Goal: Task Accomplishment & Management: Use online tool/utility

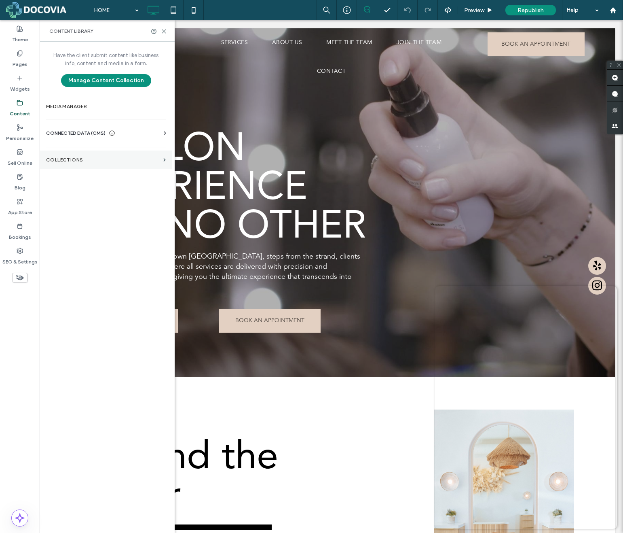
click at [75, 158] on label "Collections" at bounding box center [103, 160] width 114 height 6
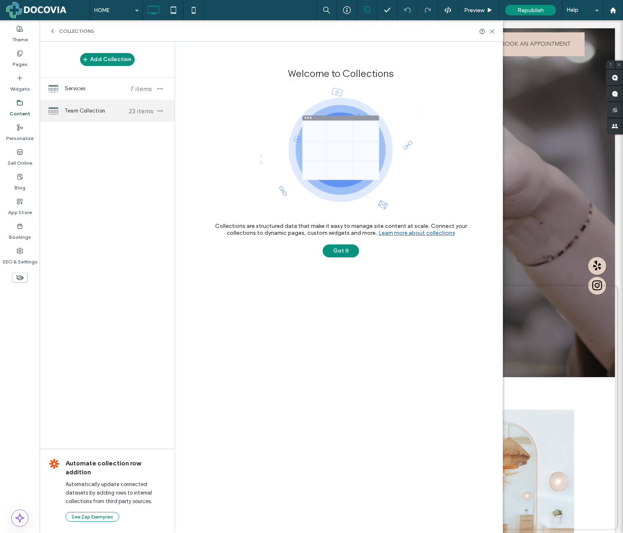
click at [93, 109] on span "Team Collection" at bounding box center [95, 111] width 60 height 8
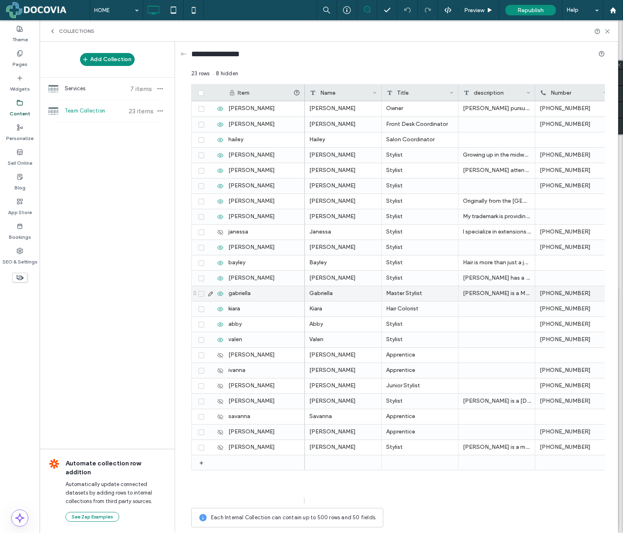
click at [200, 293] on icon at bounding box center [201, 293] width 3 height 2
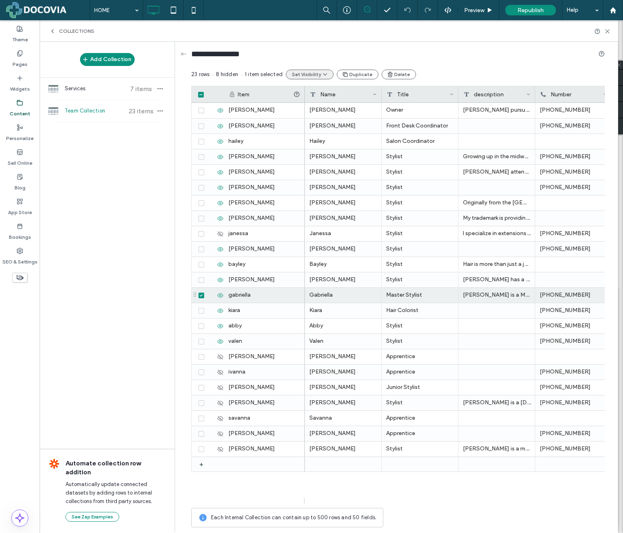
click at [322, 76] on icon "button" at bounding box center [325, 74] width 6 height 6
click at [322, 92] on span "Hide Selected Items" at bounding box center [326, 94] width 51 height 8
click at [199, 295] on span at bounding box center [202, 295] width 6 height 6
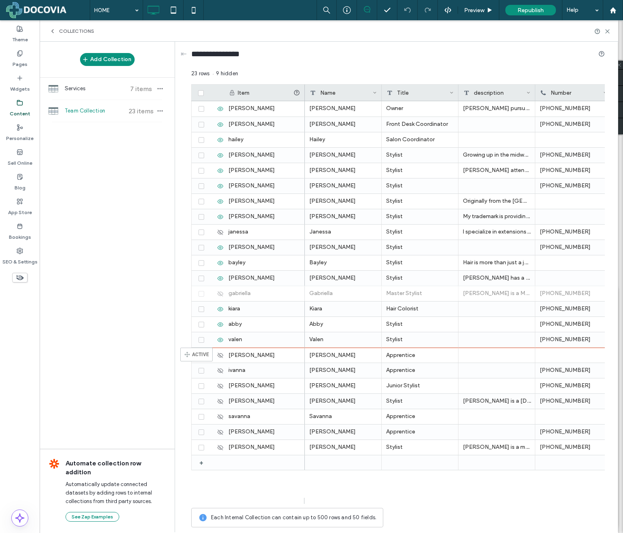
drag, startPoint x: 195, startPoint y: 293, endPoint x: 193, endPoint y: 351, distance: 58.3
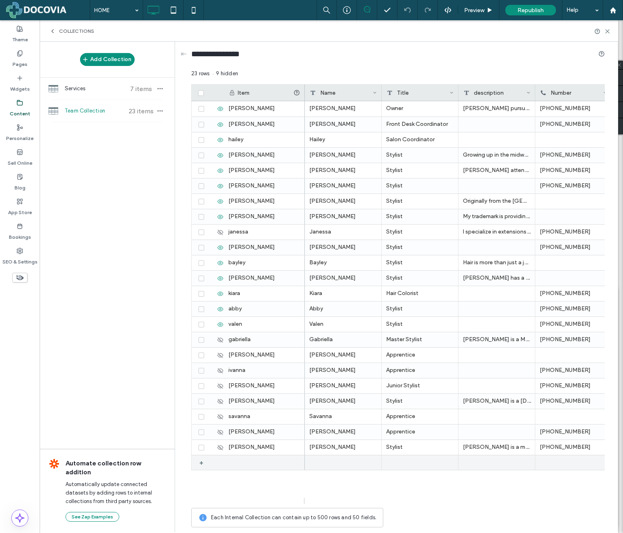
click at [203, 463] on div "+" at bounding box center [204, 462] width 10 height 15
click at [254, 464] on div "1" at bounding box center [264, 462] width 81 height 15
click at [240, 463] on div "1" at bounding box center [264, 462] width 81 height 15
click at [240, 464] on div "1" at bounding box center [264, 462] width 81 height 15
type input "*******"
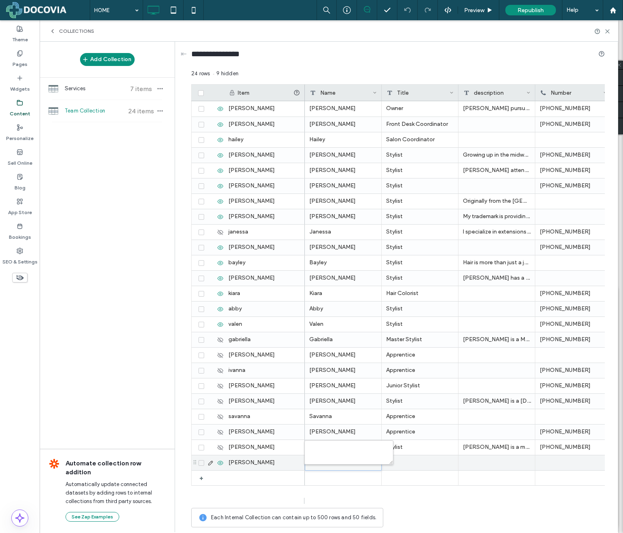
click at [327, 466] on div at bounding box center [343, 462] width 76 height 15
click at [328, 462] on div at bounding box center [343, 462] width 76 height 15
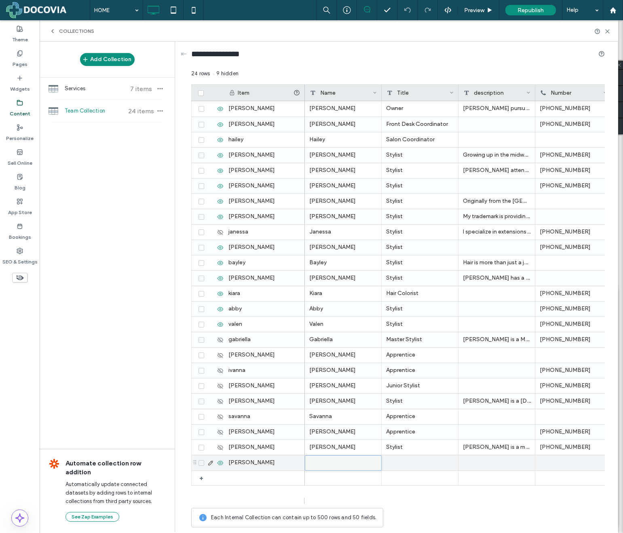
click at [323, 464] on div at bounding box center [343, 462] width 76 height 15
click at [288, 465] on div "[PERSON_NAME]" at bounding box center [264, 462] width 81 height 15
click at [320, 465] on div at bounding box center [343, 462] width 77 height 15
click at [330, 463] on div at bounding box center [343, 462] width 77 height 15
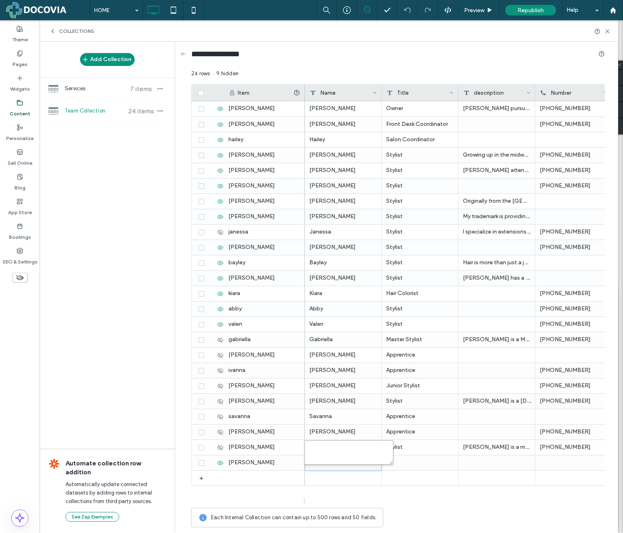
click at [336, 451] on textarea "plain-text-cell" at bounding box center [349, 452] width 89 height 24
type textarea "*******"
click at [412, 457] on div at bounding box center [420, 462] width 77 height 15
click at [409, 462] on div at bounding box center [420, 462] width 77 height 15
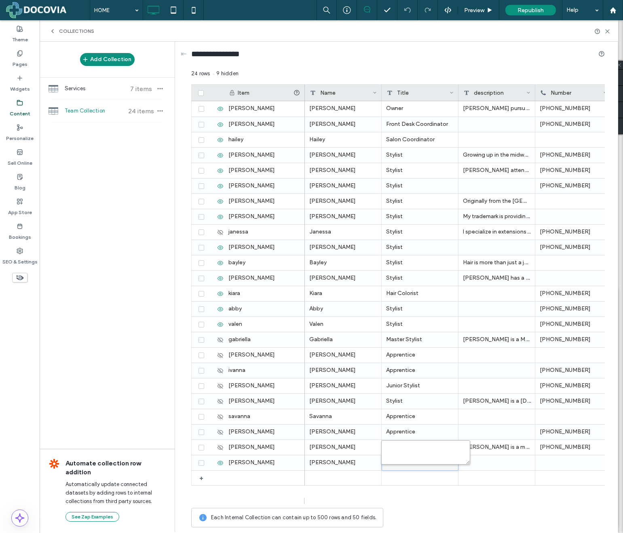
click at [411, 450] on textarea "plain-text-cell" at bounding box center [425, 452] width 89 height 24
type textarea "*******"
click at [481, 459] on div at bounding box center [497, 462] width 77 height 15
click at [478, 460] on div at bounding box center [497, 462] width 77 height 15
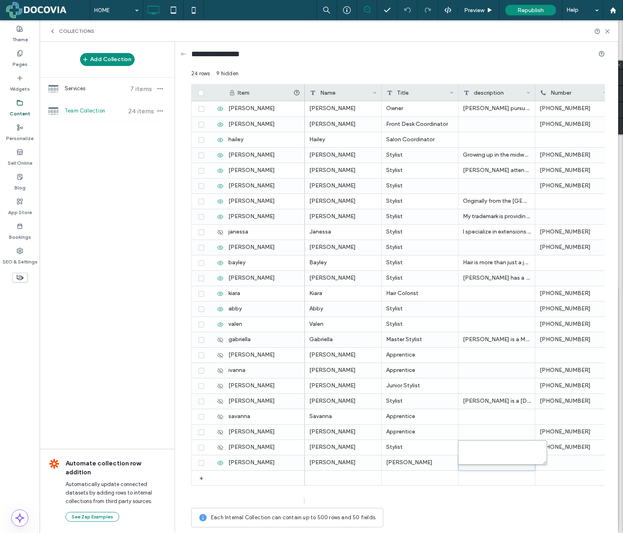
click at [474, 449] on textarea "plain-text-cell" at bounding box center [502, 452] width 89 height 24
paste textarea "**********"
click at [480, 458] on textarea "**********" at bounding box center [502, 452] width 89 height 24
click at [489, 451] on textarea "**********" at bounding box center [502, 452] width 89 height 24
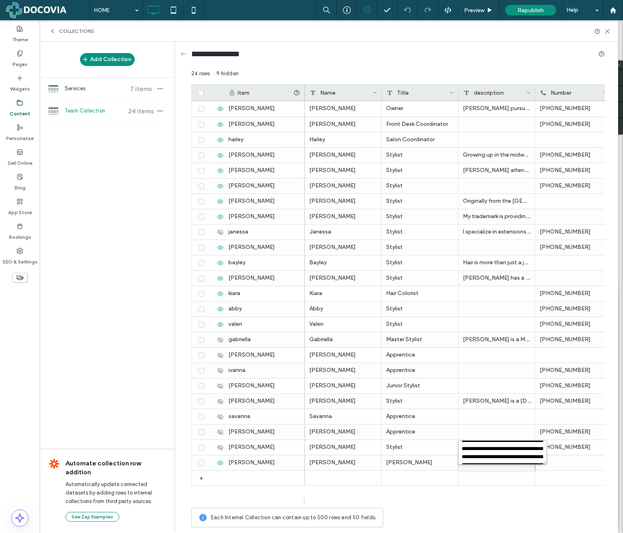
type textarea "**********"
click at [490, 462] on div "[PERSON_NAME] is a stylist known for her precision, creativity, and ability to …" at bounding box center [497, 462] width 77 height 15
click at [493, 450] on textarea "**********" at bounding box center [502, 452] width 89 height 24
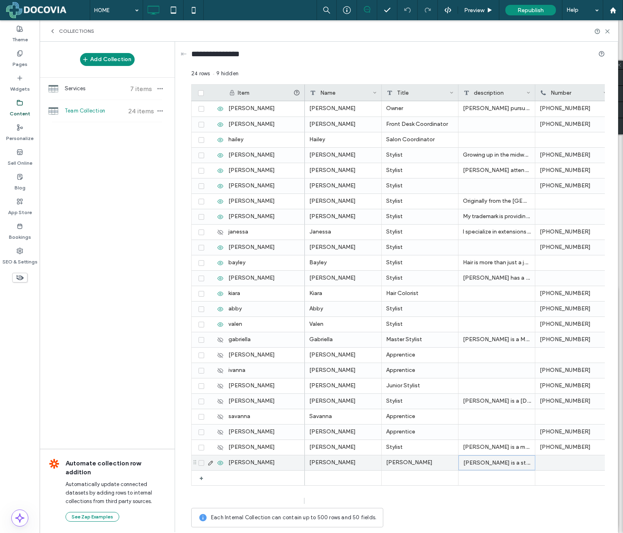
click at [552, 461] on div at bounding box center [574, 462] width 77 height 15
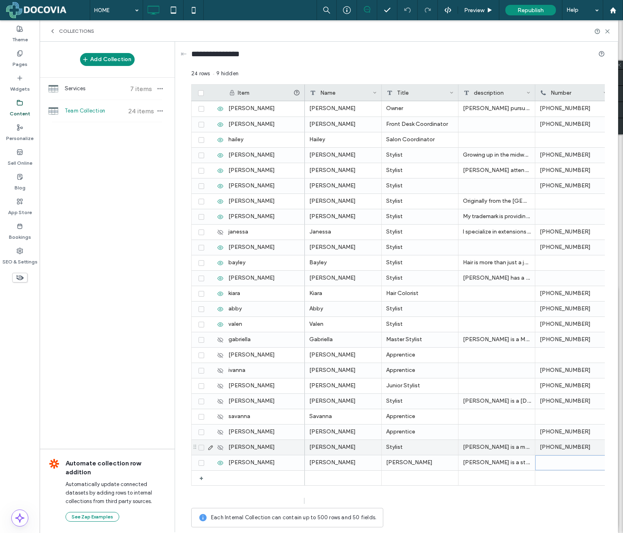
click at [573, 450] on div "[PHONE_NUMBER]" at bounding box center [574, 447] width 77 height 15
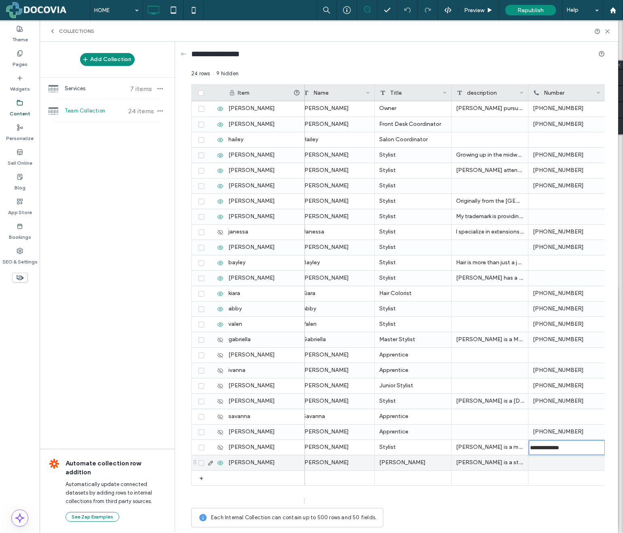
click at [568, 464] on div at bounding box center [567, 462] width 77 height 15
type input "**********"
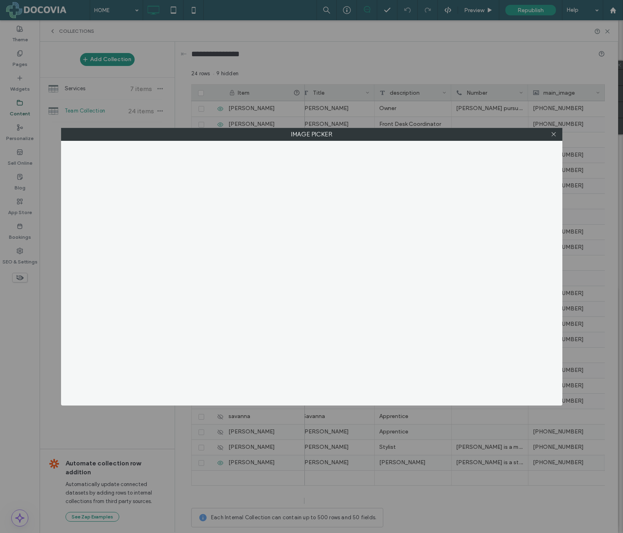
scroll to position [0, 84]
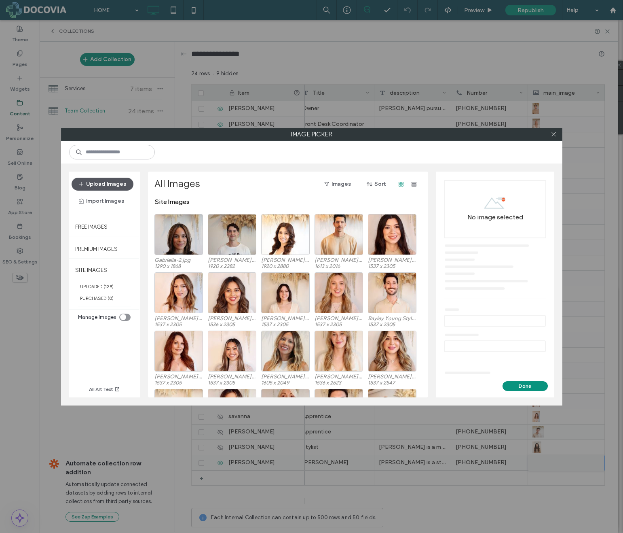
click at [112, 182] on button "Upload Images" at bounding box center [103, 184] width 62 height 13
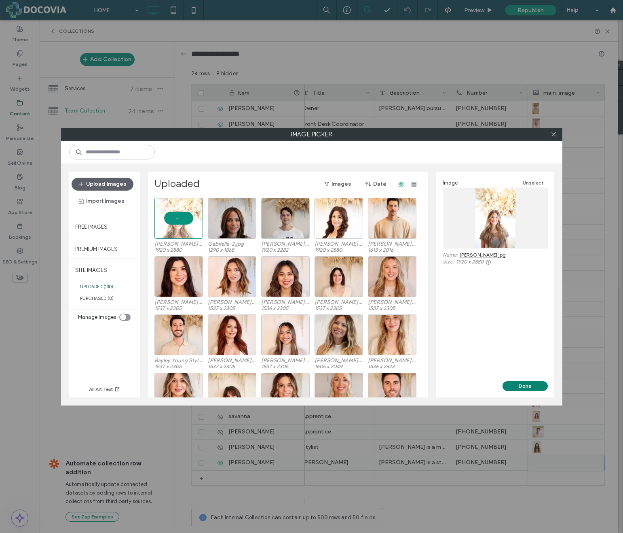
click at [532, 385] on button "Done" at bounding box center [525, 386] width 45 height 10
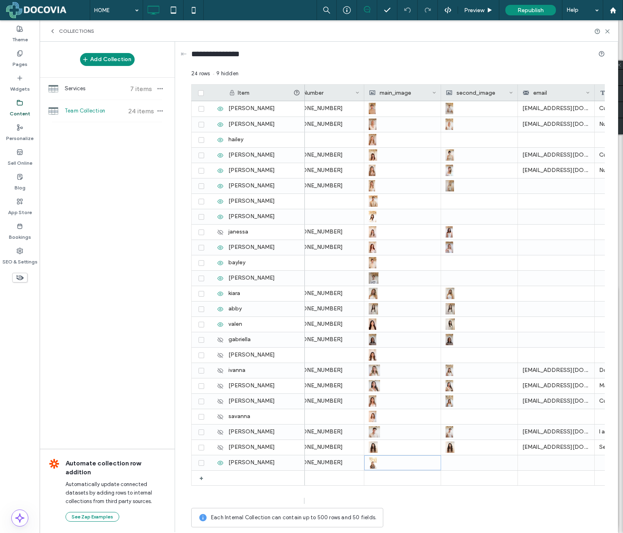
scroll to position [0, 281]
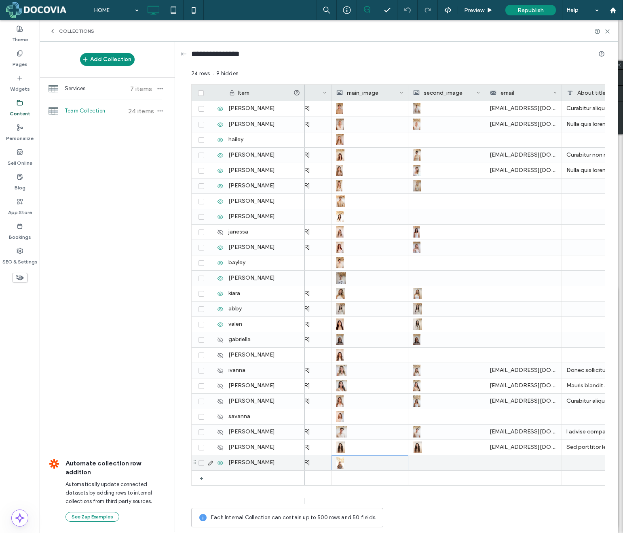
click at [445, 461] on div at bounding box center [447, 462] width 68 height 15
click at [445, 461] on div at bounding box center [446, 462] width 67 height 14
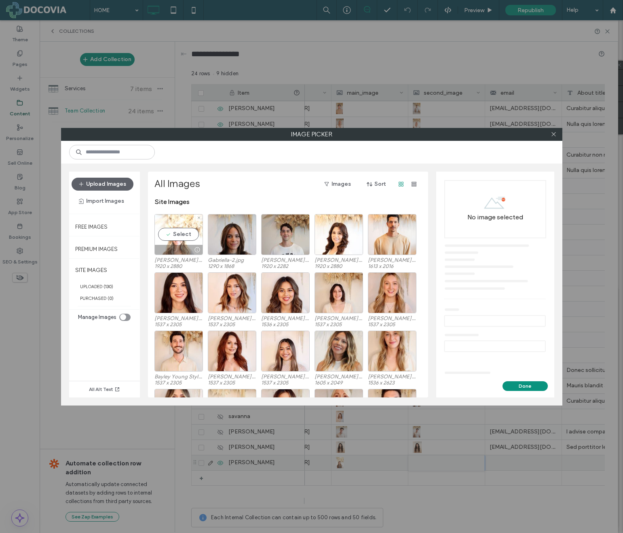
click at [189, 241] on div "Select" at bounding box center [179, 234] width 49 height 41
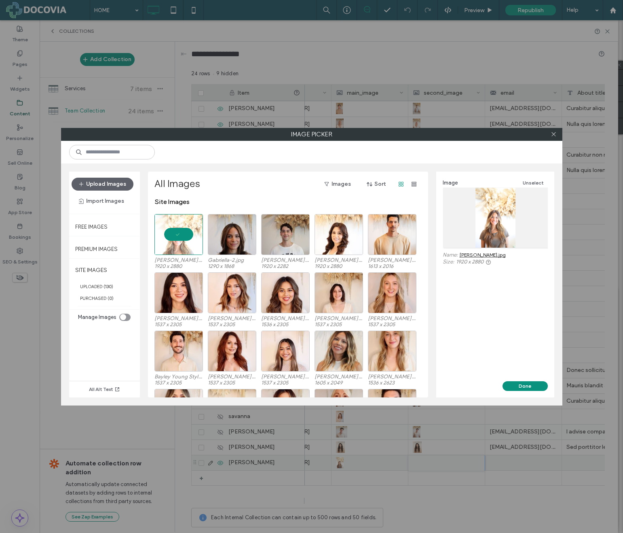
click at [530, 388] on button "Done" at bounding box center [525, 386] width 45 height 10
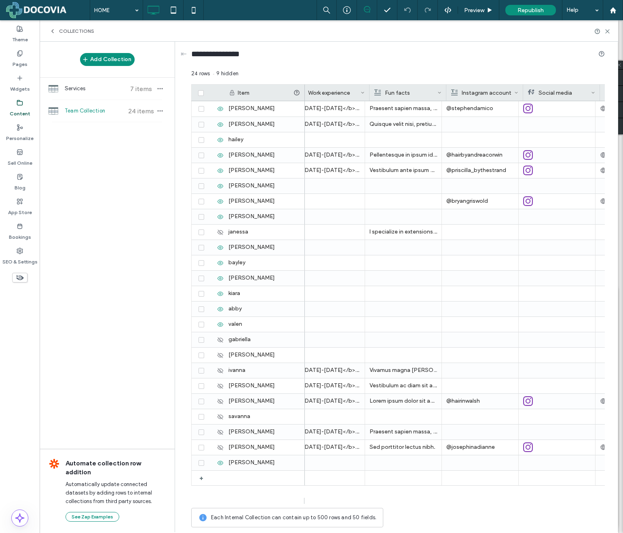
scroll to position [0, 0]
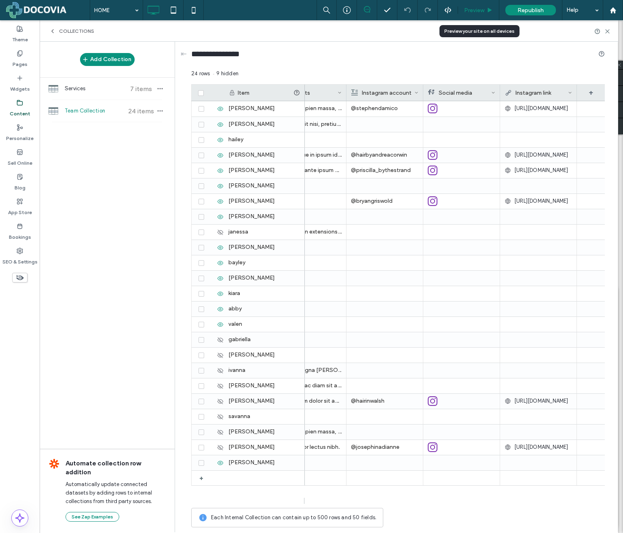
drag, startPoint x: 473, startPoint y: 9, endPoint x: 441, endPoint y: 49, distance: 51.7
click at [473, 9] on span "Preview" at bounding box center [474, 10] width 20 height 7
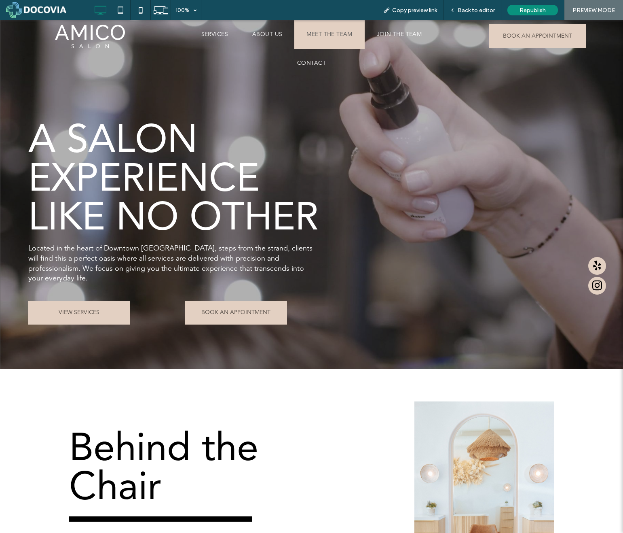
click at [332, 34] on span "MEET THE TEAM" at bounding box center [330, 34] width 46 height 8
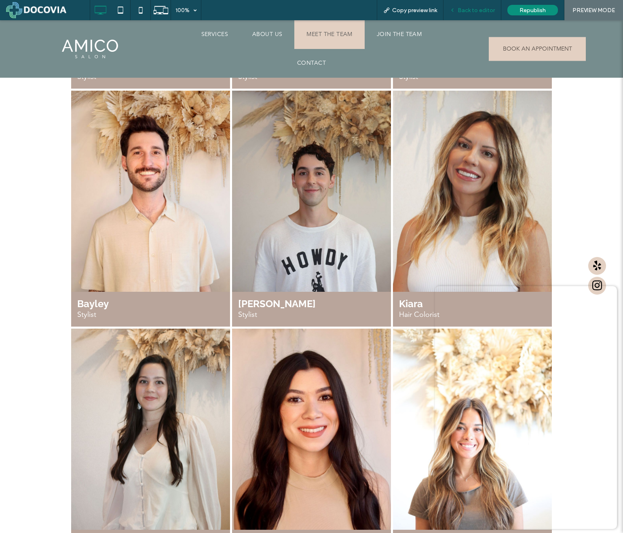
scroll to position [1173, 0]
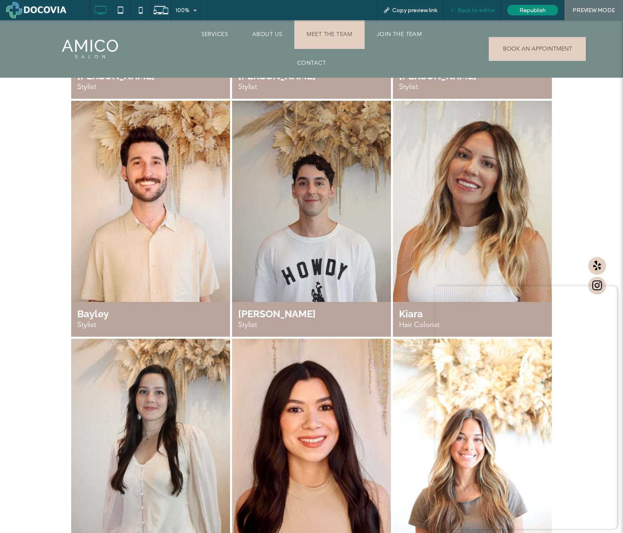
click at [483, 9] on span "Back to editor" at bounding box center [476, 10] width 37 height 7
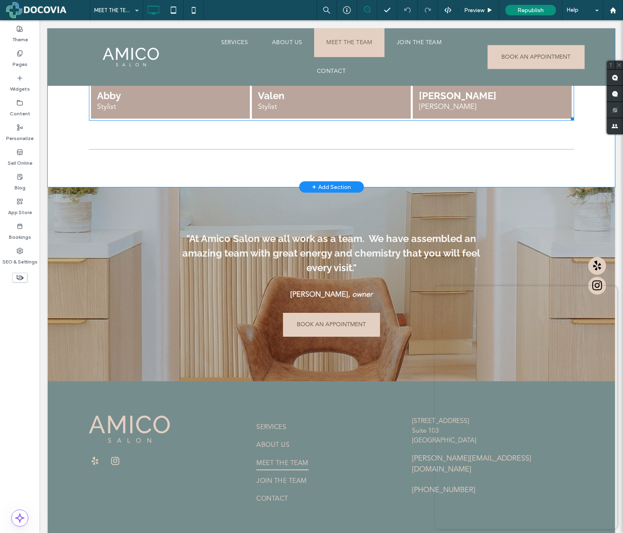
scroll to position [1537, 0]
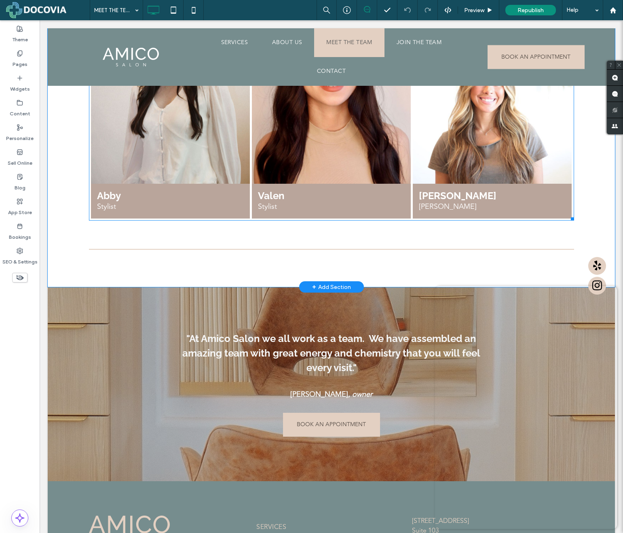
click at [499, 143] on link at bounding box center [492, 83] width 159 height 201
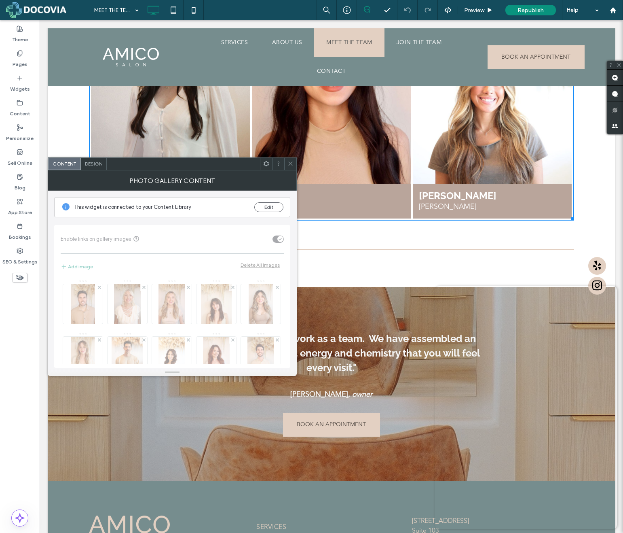
drag, startPoint x: 288, startPoint y: 165, endPoint x: 199, endPoint y: 168, distance: 89.5
click at [288, 165] on icon at bounding box center [291, 164] width 6 height 6
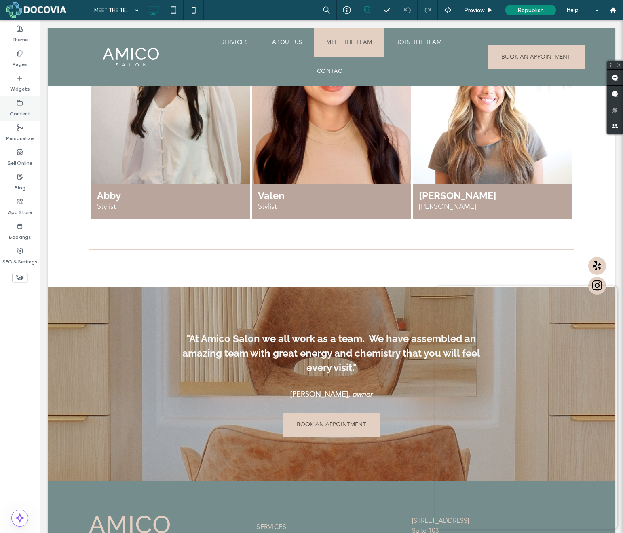
click at [22, 107] on label "Content" at bounding box center [20, 111] width 21 height 11
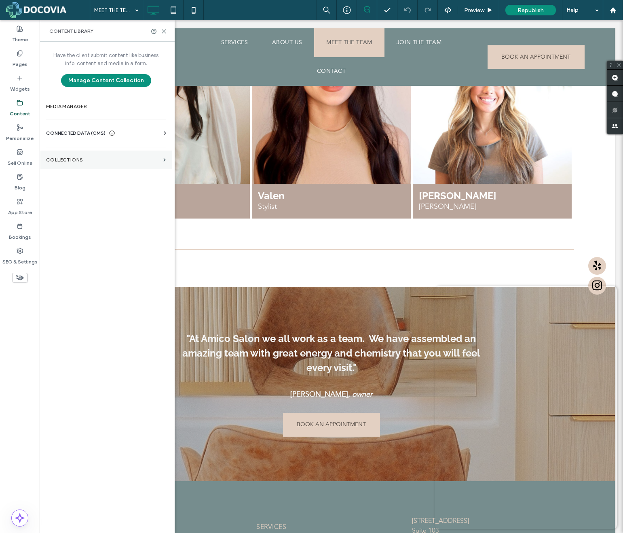
click at [83, 160] on label "Collections" at bounding box center [103, 160] width 114 height 6
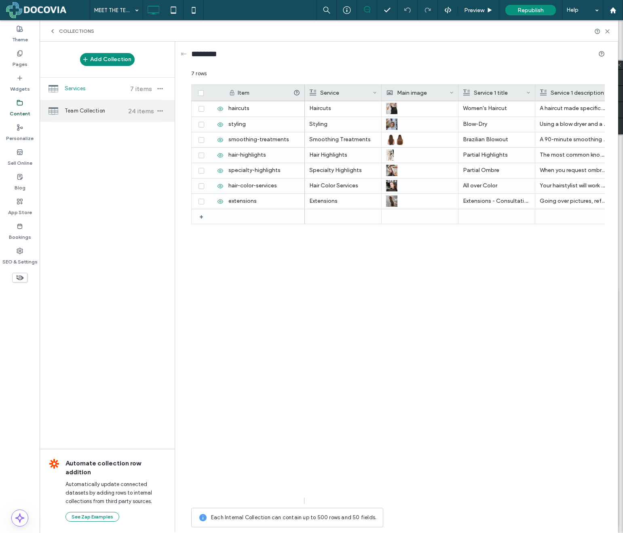
click at [116, 109] on span "Team Collection" at bounding box center [95, 111] width 60 height 8
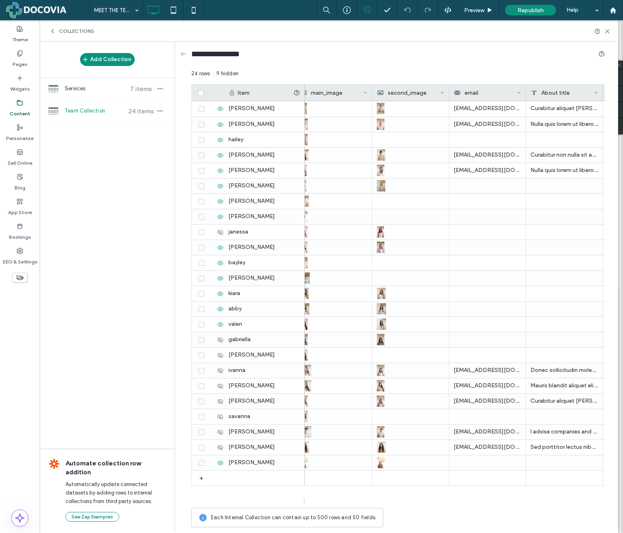
scroll to position [0, 325]
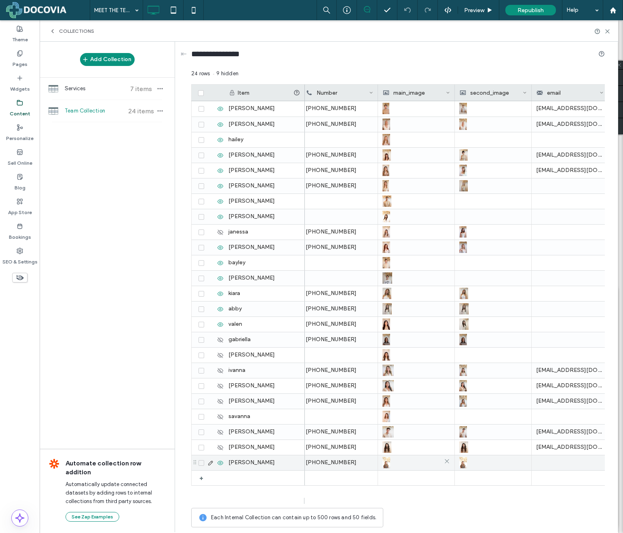
click at [388, 460] on img at bounding box center [387, 462] width 8 height 11
click at [395, 462] on div at bounding box center [416, 462] width 67 height 15
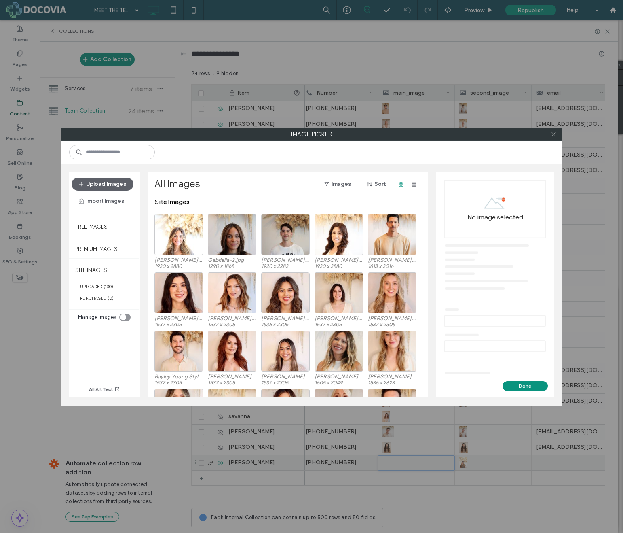
click at [555, 134] on icon at bounding box center [554, 134] width 6 height 6
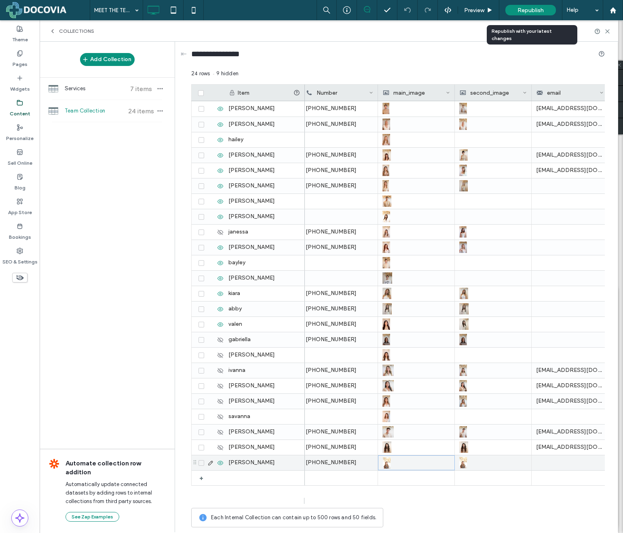
click at [525, 11] on span "Republish" at bounding box center [531, 10] width 26 height 7
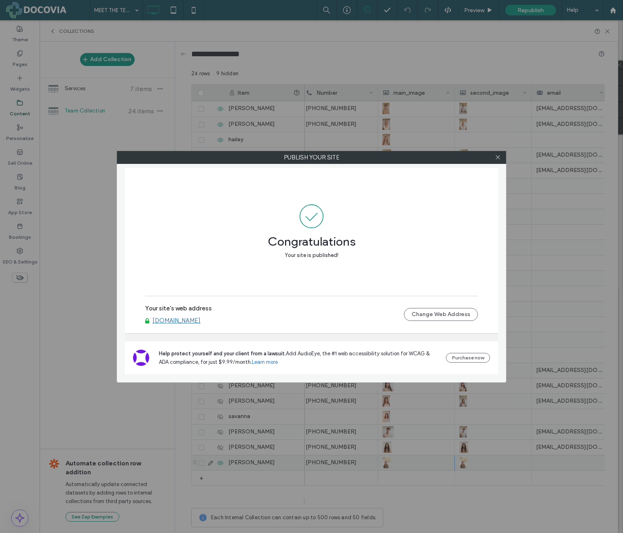
click at [440, 500] on div "Publish your site Congratulations Your site is published! Your site's web addre…" at bounding box center [311, 266] width 623 height 533
click at [498, 154] on span at bounding box center [498, 157] width 6 height 12
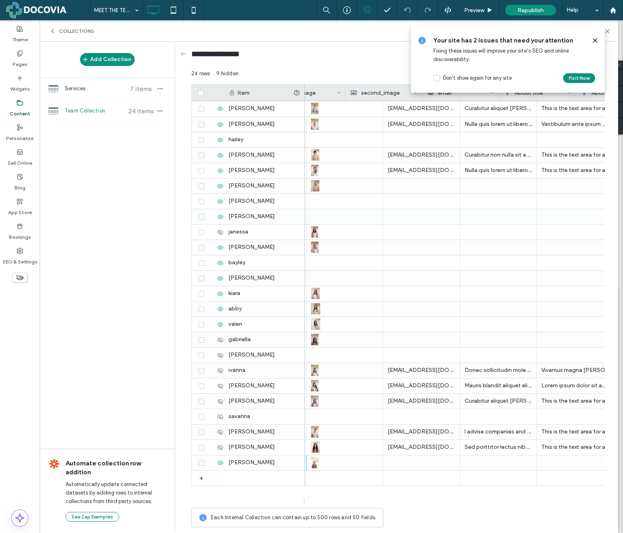
scroll to position [0, 409]
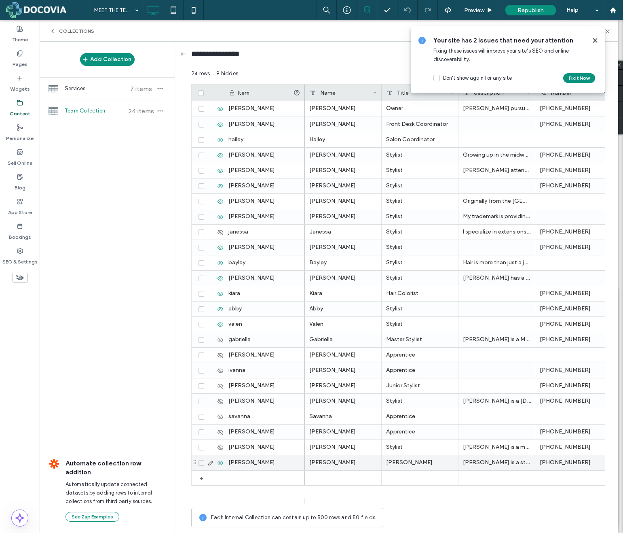
click at [400, 466] on div "[PERSON_NAME]" at bounding box center [420, 462] width 77 height 15
drag, startPoint x: 415, startPoint y: 447, endPoint x: 375, endPoint y: 445, distance: 40.9
click at [375, 445] on div "******* 24 rows 9 hidden Drag here to set row groups Drag here to set column la…" at bounding box center [398, 301] width 414 height 462
type textarea "*"
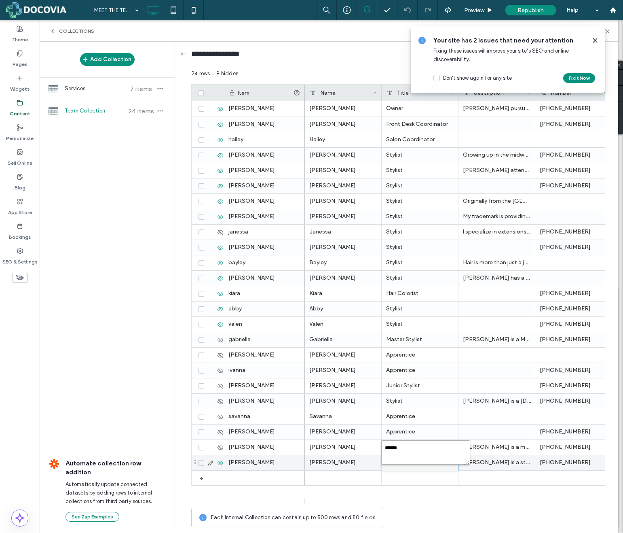
type textarea "*******"
click at [435, 488] on div "[PERSON_NAME] Owner [PERSON_NAME] pursued his career in the hair industry at th…" at bounding box center [455, 302] width 300 height 402
click at [395, 465] on div at bounding box center [420, 462] width 76 height 15
click at [422, 462] on div at bounding box center [420, 462] width 76 height 15
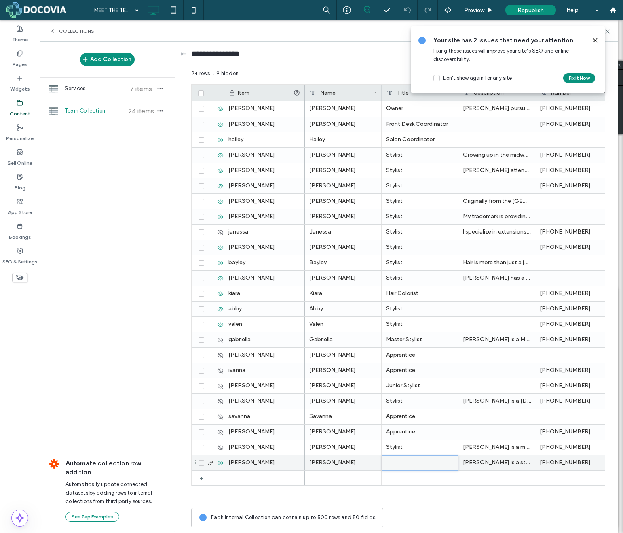
click at [409, 463] on div at bounding box center [420, 462] width 76 height 15
click at [400, 465] on div at bounding box center [420, 462] width 76 height 15
click at [348, 467] on div "[PERSON_NAME]" at bounding box center [343, 462] width 77 height 15
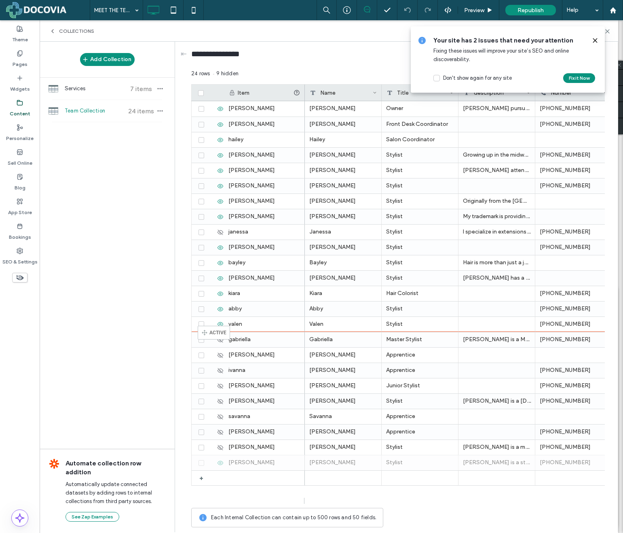
drag, startPoint x: 196, startPoint y: 461, endPoint x: 210, endPoint y: 329, distance: 132.6
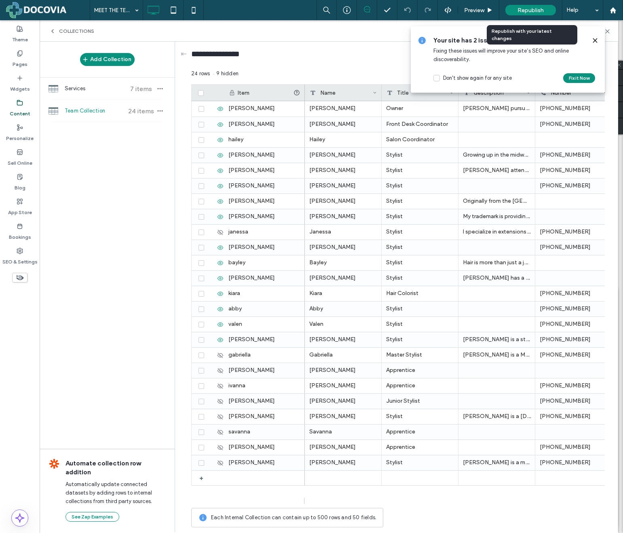
click at [526, 8] on span "Republish" at bounding box center [531, 10] width 26 height 7
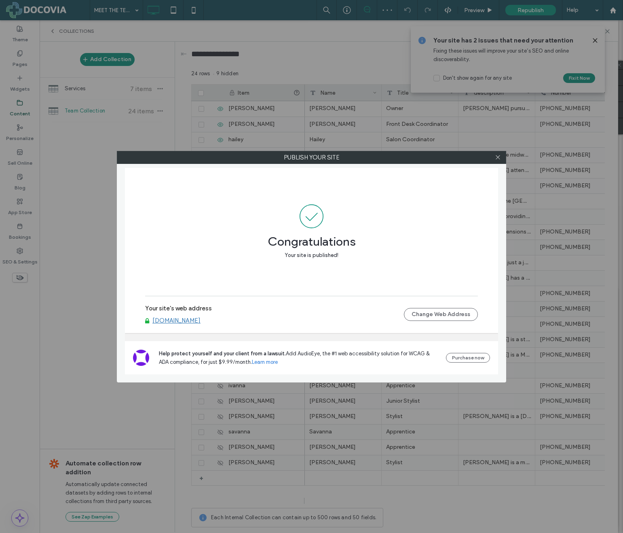
drag, startPoint x: 498, startPoint y: 158, endPoint x: 493, endPoint y: 140, distance: 18.6
click at [498, 157] on icon at bounding box center [498, 157] width 6 height 6
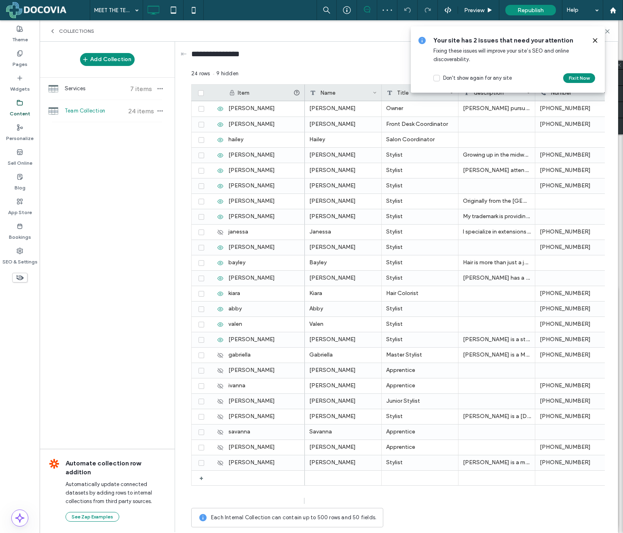
click at [597, 40] on icon at bounding box center [595, 40] width 6 height 6
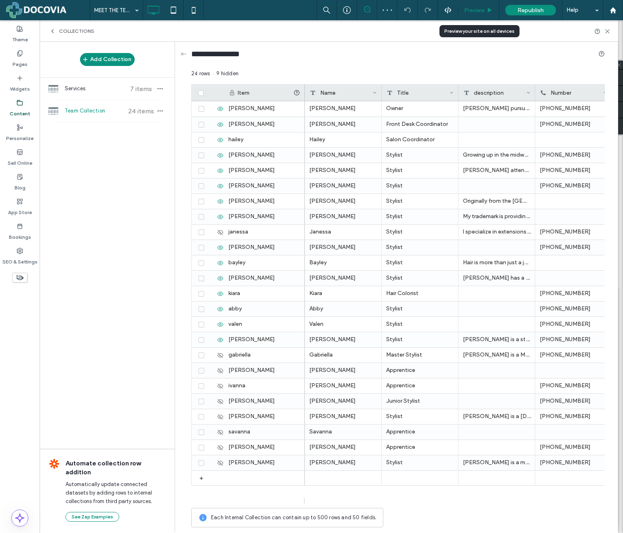
click at [479, 9] on span "Preview" at bounding box center [474, 10] width 20 height 7
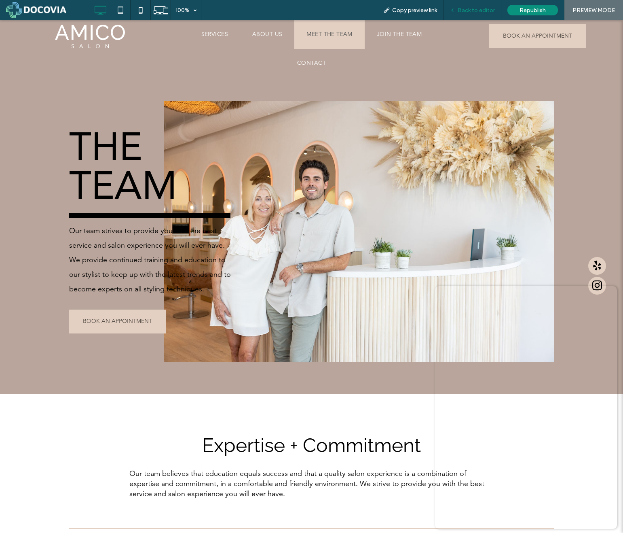
click at [475, 9] on span "Back to editor" at bounding box center [476, 10] width 37 height 7
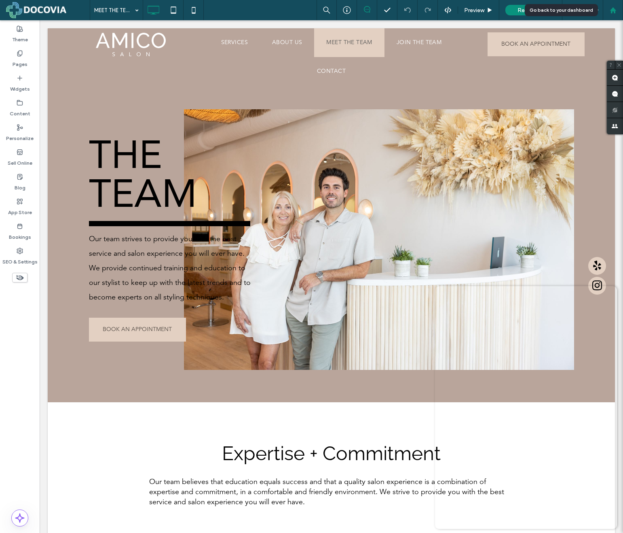
click at [612, 10] on use at bounding box center [613, 10] width 6 height 6
